Goal: Entertainment & Leisure: Consume media (video, audio)

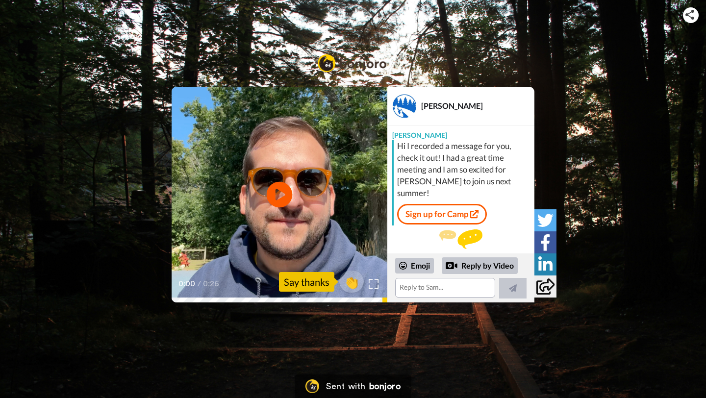
click at [277, 198] on icon "Play/Pause" at bounding box center [280, 195] width 26 height 47
click at [268, 177] on icon "Play/Pause" at bounding box center [280, 195] width 26 height 47
click at [353, 283] on span "👏" at bounding box center [352, 282] width 31 height 20
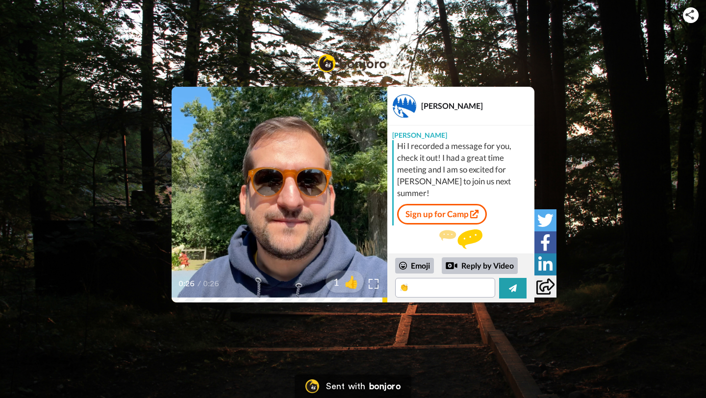
drag, startPoint x: 371, startPoint y: 366, endPoint x: 370, endPoint y: 358, distance: 7.9
click at [370, 358] on div "CC Play/Pause 0:26 / 0:26 1 👍 [PERSON_NAME] [PERSON_NAME] Hi I recorded a messa…" at bounding box center [353, 199] width 706 height 398
click at [454, 263] on div at bounding box center [452, 266] width 12 height 12
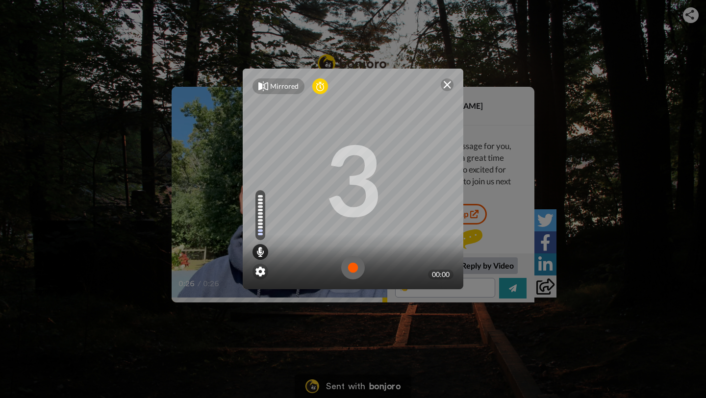
click at [355, 269] on img at bounding box center [353, 268] width 24 height 24
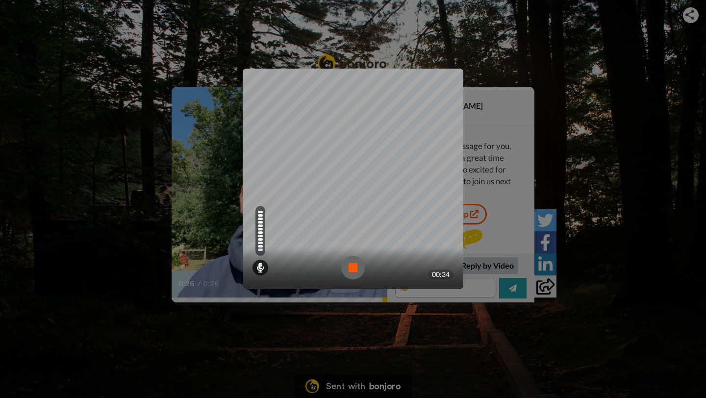
click at [347, 269] on img at bounding box center [353, 268] width 24 height 24
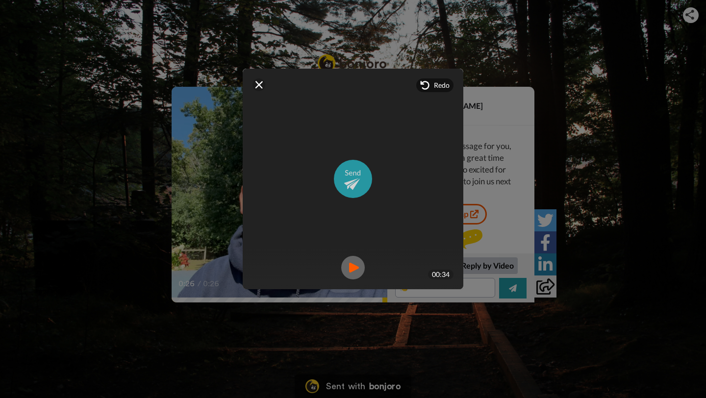
click at [355, 171] on img at bounding box center [353, 179] width 38 height 38
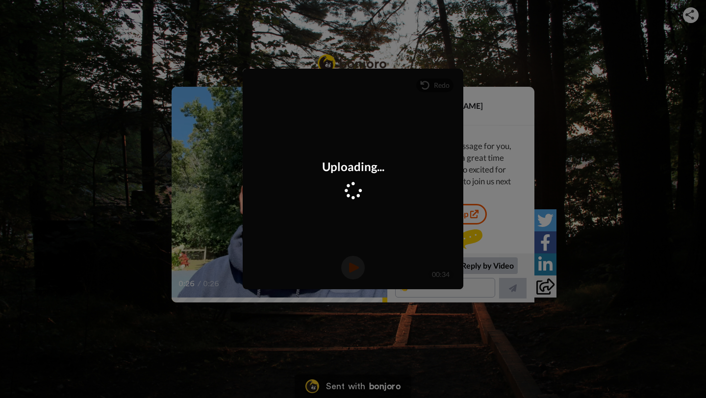
scroll to position [73, 0]
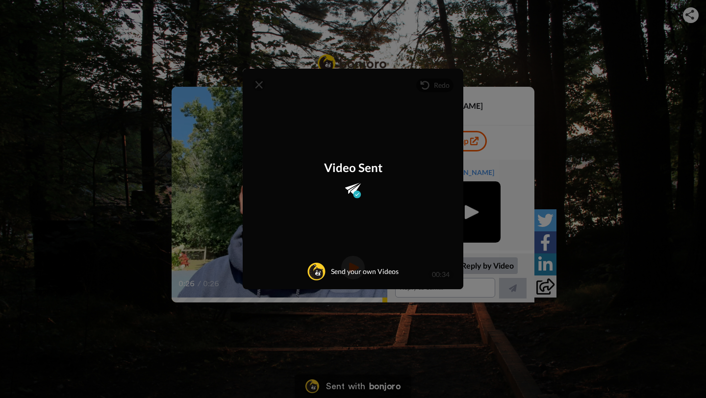
click at [257, 85] on div "Video Sent Send your own Videos" at bounding box center [353, 179] width 221 height 221
click at [263, 83] on div "Video Sent Send your own Videos" at bounding box center [353, 179] width 221 height 221
click at [261, 83] on div "Video Sent Send your own Videos" at bounding box center [353, 179] width 221 height 221
click at [593, 139] on div "Mirrored Redo 3 00:34 Video Sent Send your own Videos" at bounding box center [353, 199] width 706 height 398
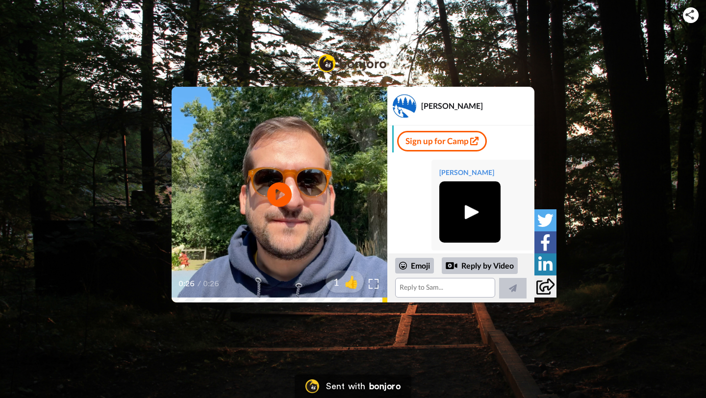
click at [258, 29] on div "CC Play/Pause 0:26 / 0:26 1 👍 [PERSON_NAME] [PERSON_NAME] Hi I recorded a messa…" at bounding box center [353, 166] width 706 height 332
